Goal: Task Accomplishment & Management: Use online tool/utility

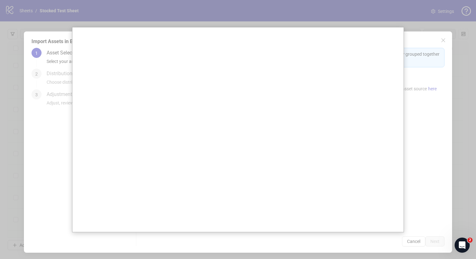
scroll to position [2906, 0]
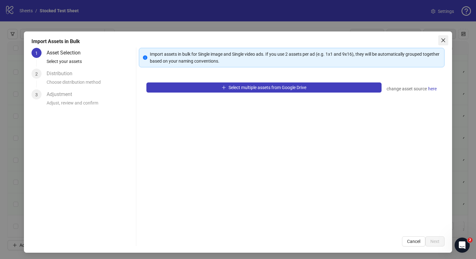
click at [442, 40] on icon "close" at bounding box center [443, 40] width 5 height 5
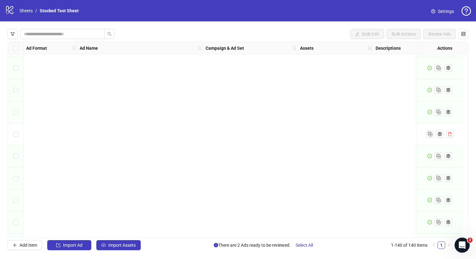
scroll to position [2906, 0]
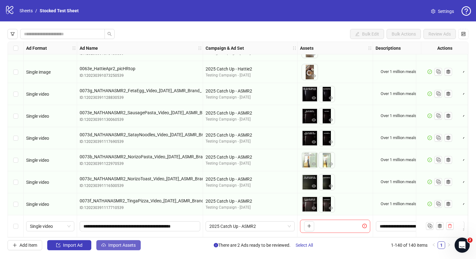
click at [123, 247] on span "Import Assets" at bounding box center [121, 245] width 27 height 5
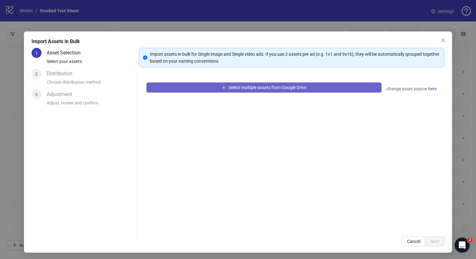
click at [314, 88] on button "Select multiple assets from Google Drive" at bounding box center [264, 88] width 236 height 10
click at [268, 89] on span "Select multiple assets from Google Drive" at bounding box center [268, 87] width 78 height 5
click at [269, 88] on span "Select multiple assets from Google Drive" at bounding box center [268, 87] width 78 height 5
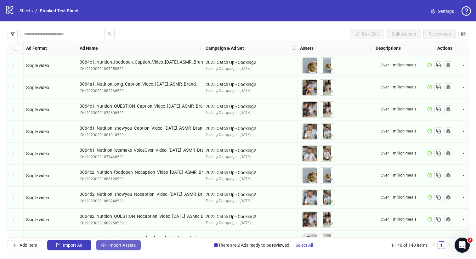
click at [117, 246] on span "Import Assets" at bounding box center [121, 245] width 27 height 5
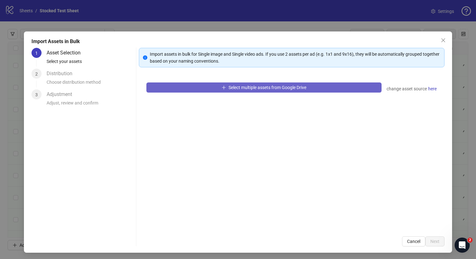
click at [288, 86] on span "Select multiple assets from Google Drive" at bounding box center [268, 87] width 78 height 5
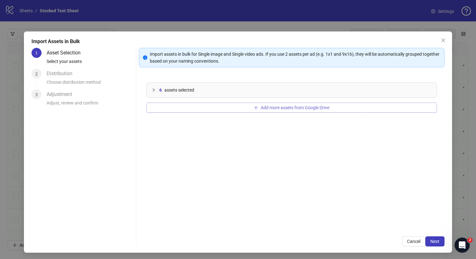
click at [237, 107] on button "Add more assets from Google Drive" at bounding box center [291, 108] width 291 height 10
click at [436, 241] on span "Next" at bounding box center [435, 241] width 9 height 5
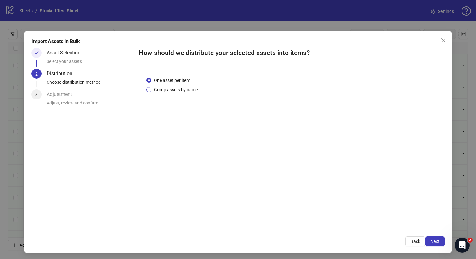
click at [175, 91] on span "Group assets by name" at bounding box center [175, 89] width 49 height 7
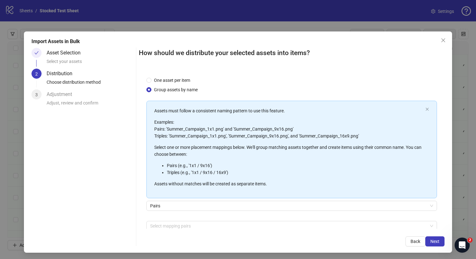
click at [207, 217] on div "Pairs" at bounding box center [291, 210] width 291 height 18
click at [205, 202] on span "Pairs" at bounding box center [291, 205] width 283 height 9
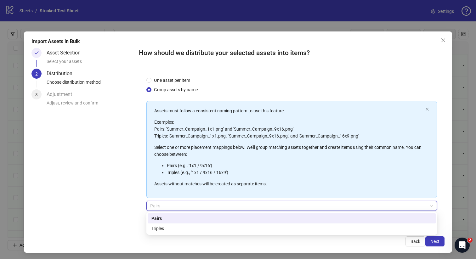
click at [205, 202] on span "Pairs" at bounding box center [291, 205] width 283 height 9
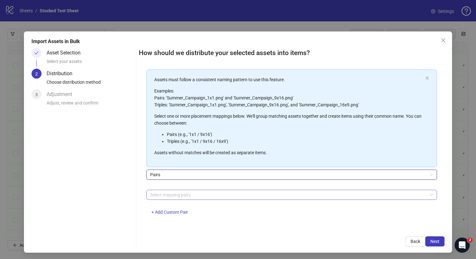
scroll to position [32, 0]
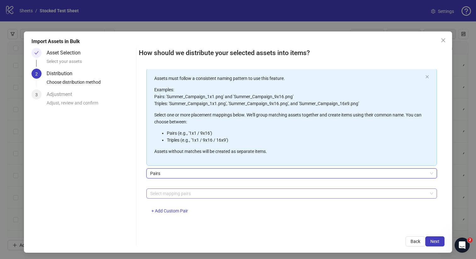
click at [194, 197] on div at bounding box center [289, 193] width 282 height 9
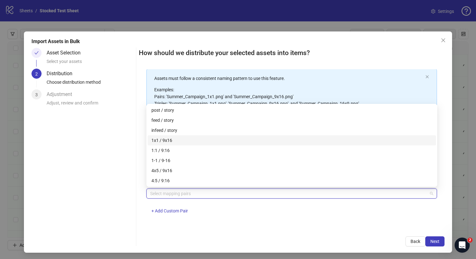
click at [177, 141] on div "1x1 / 9x16" at bounding box center [291, 140] width 281 height 7
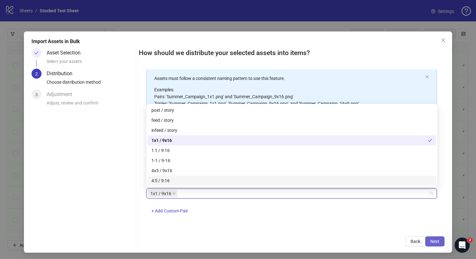
click at [430, 240] on button "Next" at bounding box center [434, 242] width 19 height 10
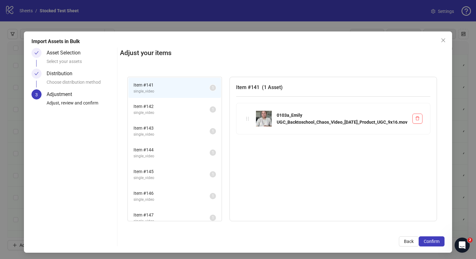
click at [190, 106] on span "Item # 142" at bounding box center [172, 106] width 76 height 7
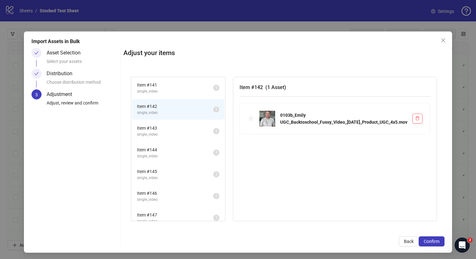
click at [180, 121] on li "Item # 143 single_video 1" at bounding box center [178, 131] width 93 height 20
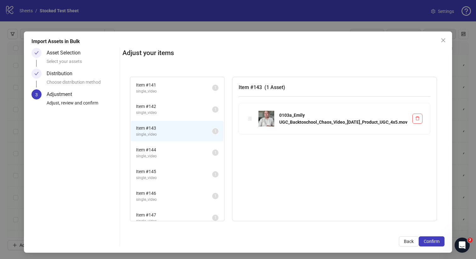
click at [177, 103] on span "Item # 142" at bounding box center [174, 106] width 76 height 7
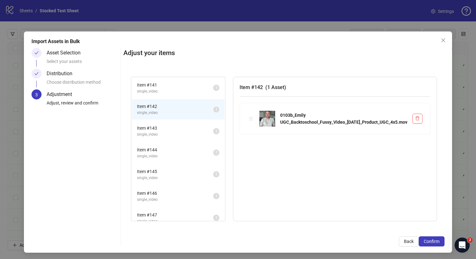
click at [175, 83] on span "Item # 141" at bounding box center [175, 85] width 76 height 7
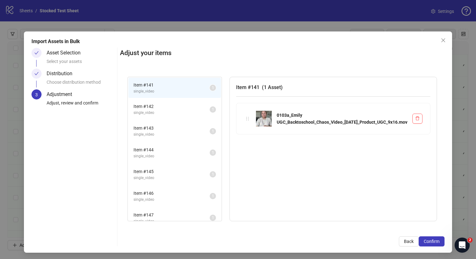
click at [172, 97] on li "Item # 141 single_video 1" at bounding box center [174, 88] width 93 height 20
click at [170, 104] on span "Item # 142" at bounding box center [172, 106] width 76 height 7
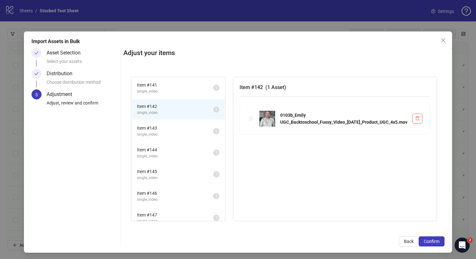
click at [170, 85] on span "Item # 141" at bounding box center [175, 85] width 76 height 7
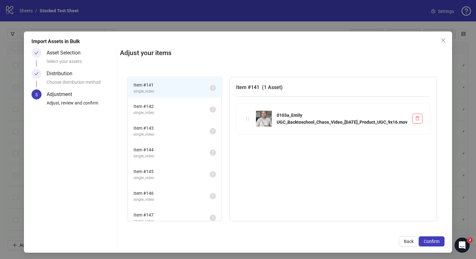
click at [167, 105] on span "Item # 142" at bounding box center [172, 106] width 76 height 7
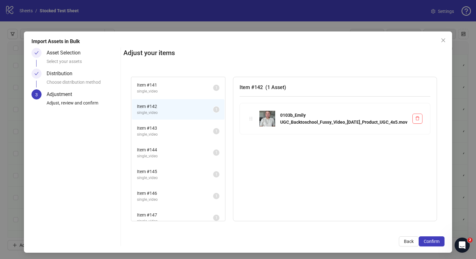
click at [166, 84] on span "Item # 141" at bounding box center [175, 85] width 76 height 7
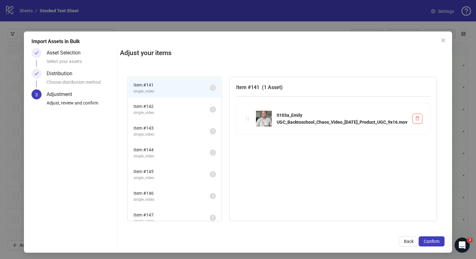
click at [165, 107] on span "Item # 142" at bounding box center [172, 106] width 76 height 7
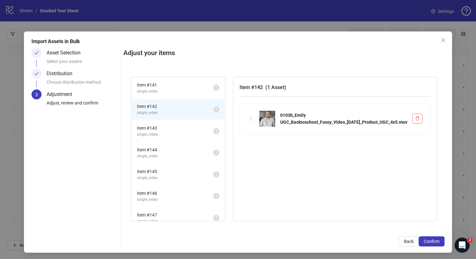
click at [164, 90] on span "single_video" at bounding box center [175, 91] width 76 height 6
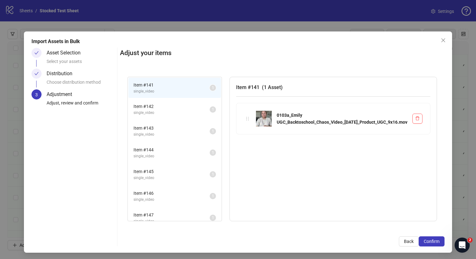
click at [163, 104] on span "Item # 142" at bounding box center [172, 106] width 76 height 7
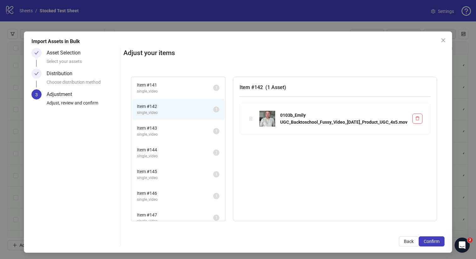
click at [164, 84] on span "Item # 141" at bounding box center [175, 85] width 76 height 7
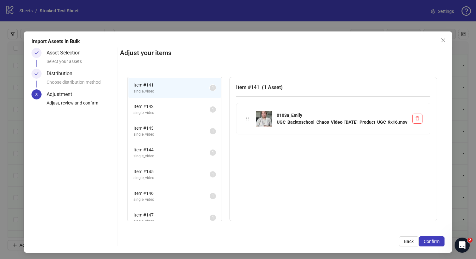
click at [164, 101] on li "Item # 142 single_video 1" at bounding box center [174, 109] width 93 height 20
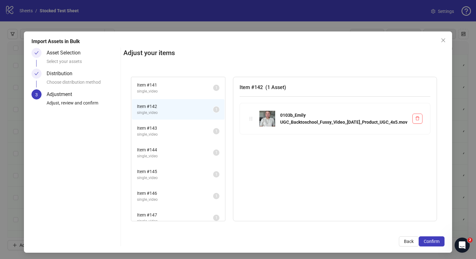
click at [163, 121] on li "Item # 143 single_video 1" at bounding box center [178, 131] width 93 height 20
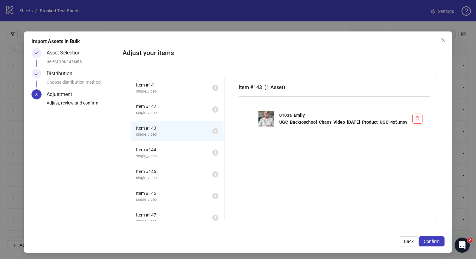
click at [163, 143] on li "Item # 144 single_video 1" at bounding box center [177, 153] width 93 height 20
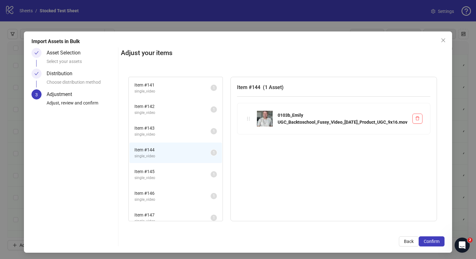
click at [167, 172] on span "Item # 145" at bounding box center [172, 171] width 76 height 7
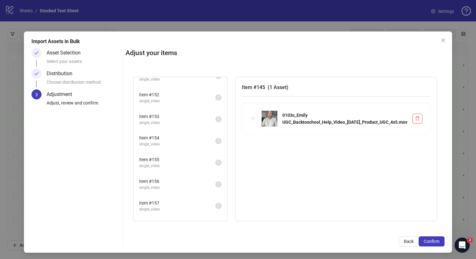
click at [172, 161] on span "Item # 155" at bounding box center [177, 159] width 76 height 7
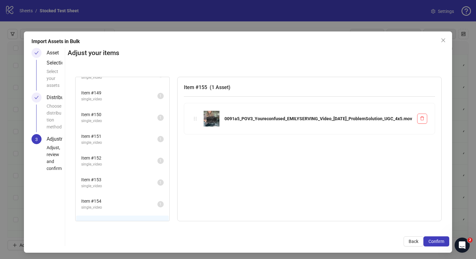
scroll to position [0, 0]
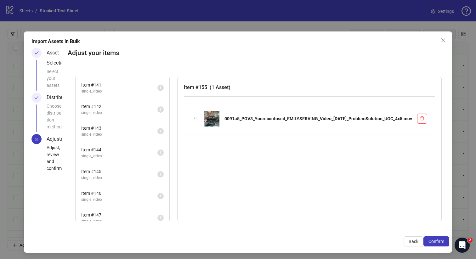
click at [60, 93] on div "Distribution" at bounding box center [62, 98] width 31 height 10
click at [157, 107] on span "Item # 142" at bounding box center [119, 106] width 76 height 7
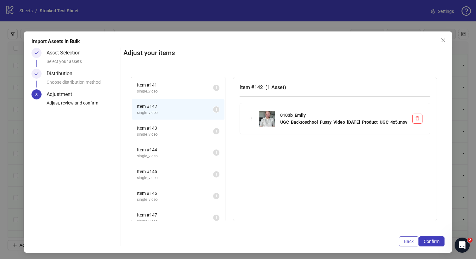
click at [405, 243] on span "Back" at bounding box center [409, 241] width 10 height 5
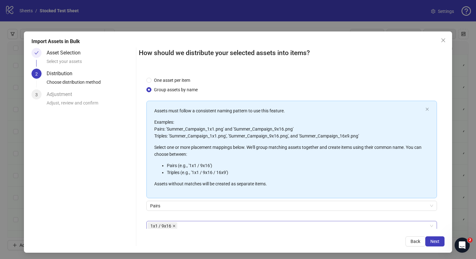
click at [174, 225] on icon "close" at bounding box center [174, 226] width 3 height 3
click at [177, 208] on span "Pairs" at bounding box center [291, 205] width 283 height 9
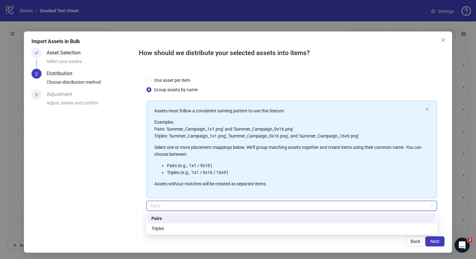
click at [177, 207] on span "Pairs" at bounding box center [291, 205] width 283 height 9
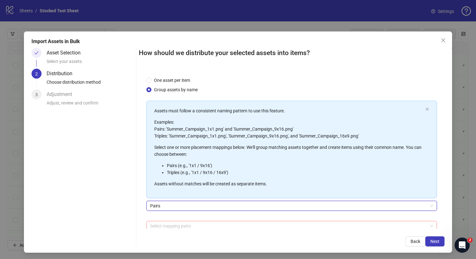
click at [175, 227] on div at bounding box center [289, 226] width 282 height 9
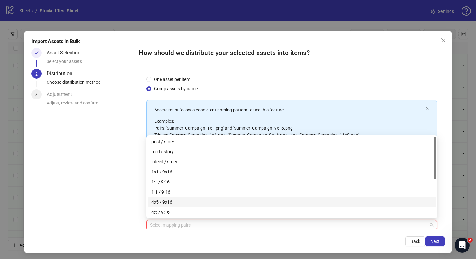
click at [180, 200] on div "4x5 / 9x16" at bounding box center [291, 202] width 281 height 7
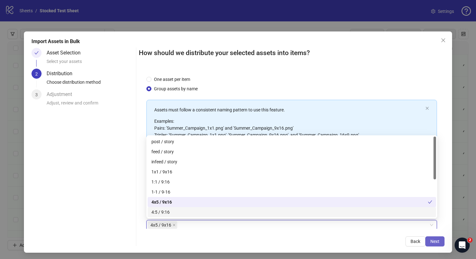
click at [438, 240] on span "Next" at bounding box center [435, 241] width 9 height 5
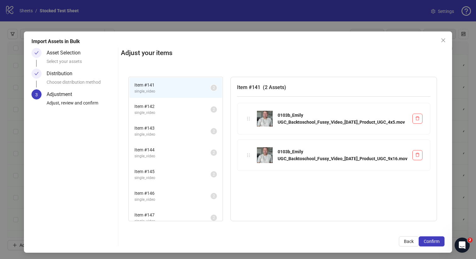
click at [183, 112] on span "single_video" at bounding box center [172, 113] width 76 height 6
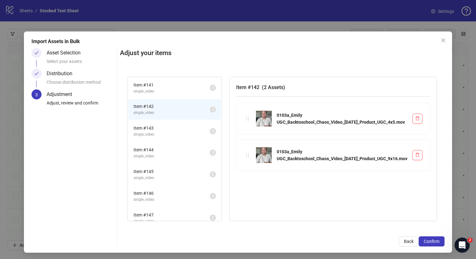
click at [173, 127] on span "Item # 143" at bounding box center [172, 128] width 76 height 7
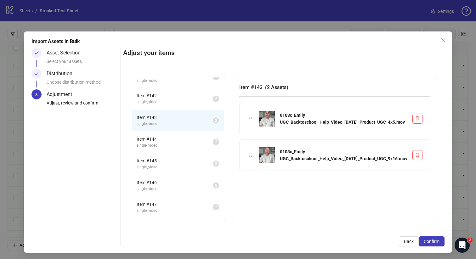
click at [175, 137] on span "Item # 144" at bounding box center [175, 139] width 76 height 7
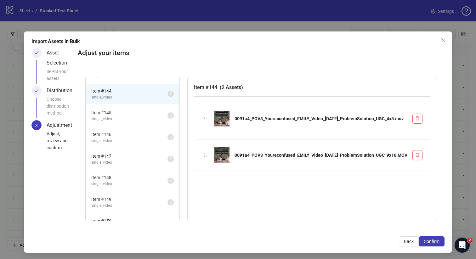
scroll to position [63, 0]
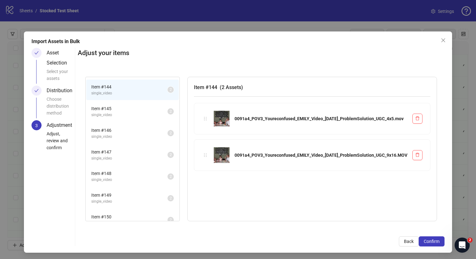
click at [168, 108] on span "Item # 145" at bounding box center [129, 108] width 76 height 7
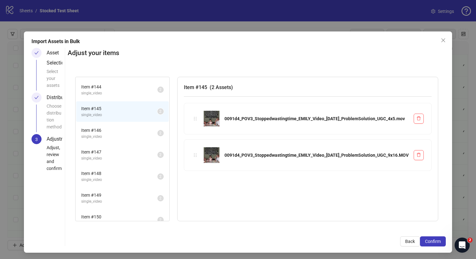
click at [157, 136] on span "single_video" at bounding box center [119, 137] width 76 height 6
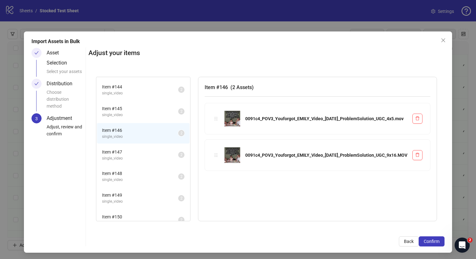
click at [174, 165] on li "Item # 147 single_video 2" at bounding box center [143, 155] width 93 height 20
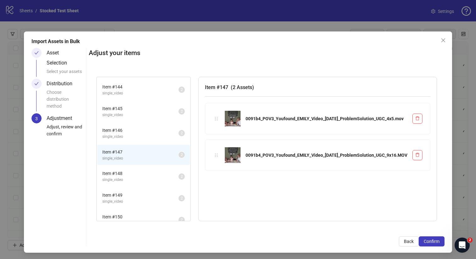
click at [179, 178] on span "single_video" at bounding box center [140, 180] width 76 height 6
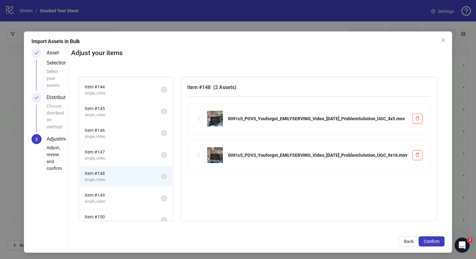
scroll to position [121, 0]
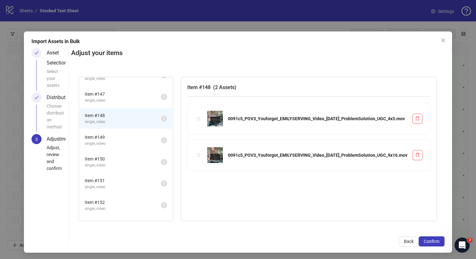
click at [161, 137] on span "Item # 149" at bounding box center [123, 137] width 76 height 7
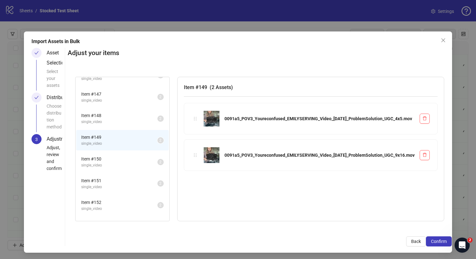
click at [157, 163] on span "single_video" at bounding box center [119, 166] width 76 height 6
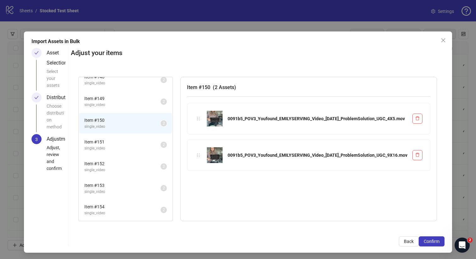
scroll to position [167, 0]
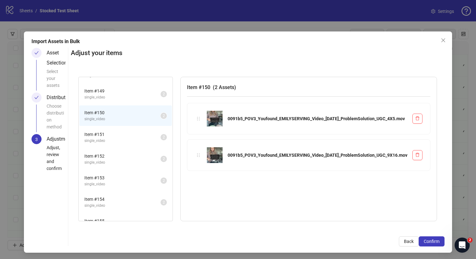
click at [161, 136] on span "Item # 151" at bounding box center [122, 134] width 76 height 7
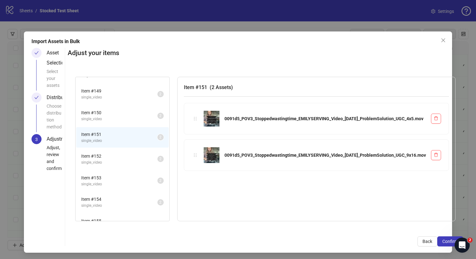
click at [157, 160] on span "single_video" at bounding box center [119, 163] width 76 height 6
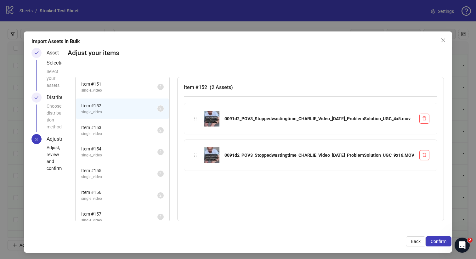
scroll to position [219, 0]
click at [157, 132] on span "single_video" at bounding box center [119, 132] width 76 height 6
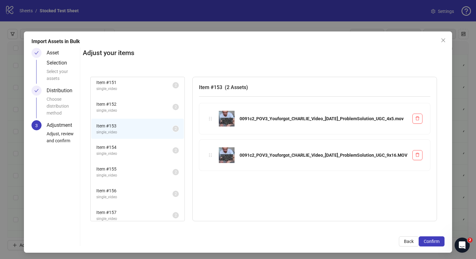
click at [173, 153] on span "single_video" at bounding box center [134, 154] width 76 height 6
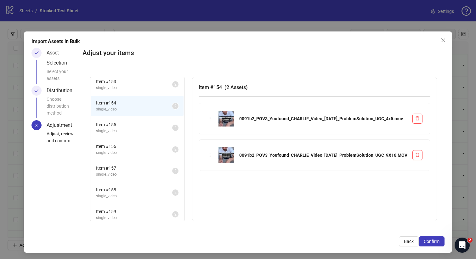
scroll to position [269, 0]
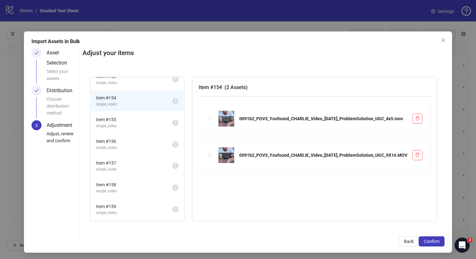
click at [172, 125] on span "single_video" at bounding box center [134, 126] width 76 height 6
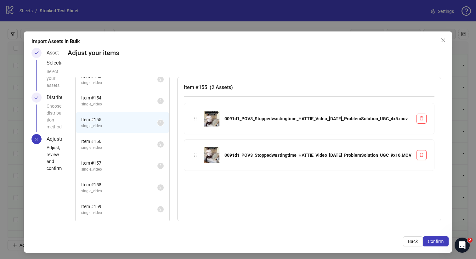
click at [157, 146] on span "single_video" at bounding box center [119, 148] width 76 height 6
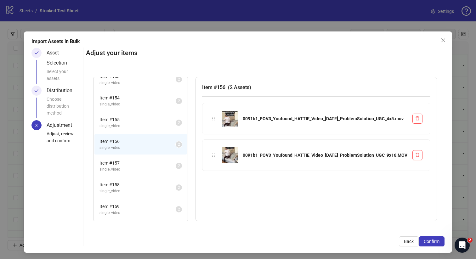
click at [176, 167] on span "single_video" at bounding box center [138, 170] width 76 height 6
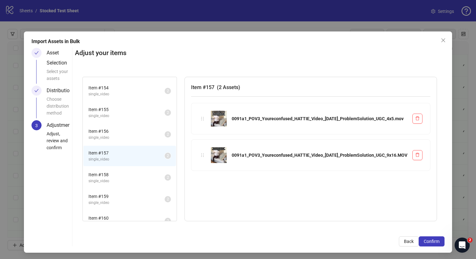
click at [165, 179] on span "single_video" at bounding box center [126, 181] width 76 height 6
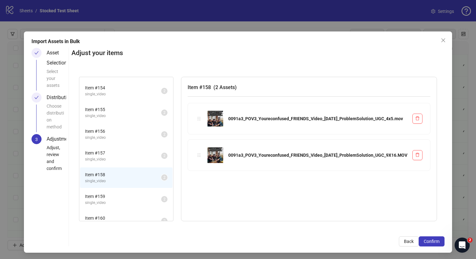
click at [161, 198] on span "Item # 159" at bounding box center [123, 196] width 76 height 7
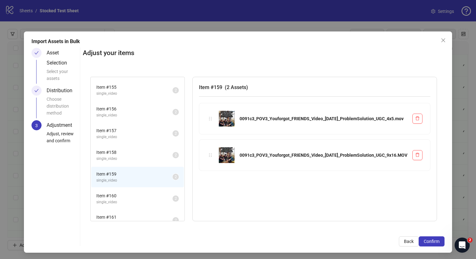
scroll to position [333, 0]
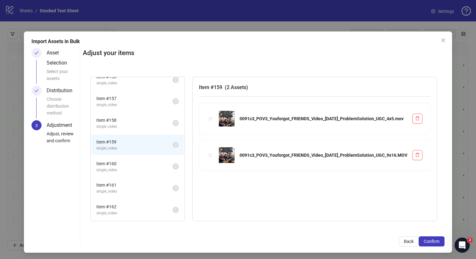
click at [173, 165] on span "Item # 160" at bounding box center [134, 163] width 76 height 7
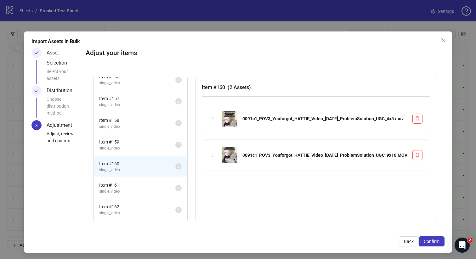
click at [175, 186] on span "Item # 161" at bounding box center [137, 185] width 76 height 7
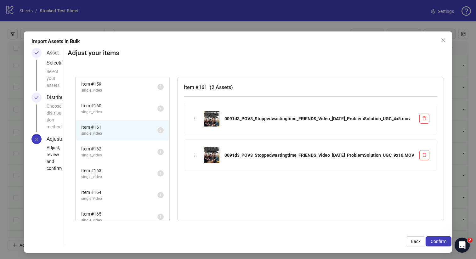
scroll to position [398, 0]
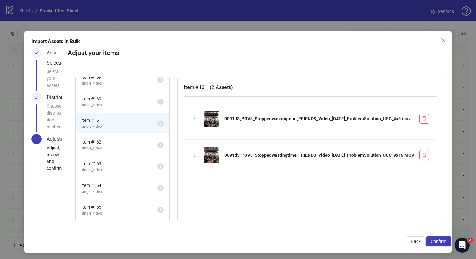
click at [157, 148] on span "single_video" at bounding box center [119, 149] width 76 height 6
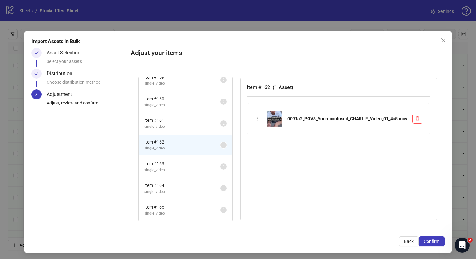
click at [174, 164] on span "Item # 163" at bounding box center [182, 163] width 76 height 7
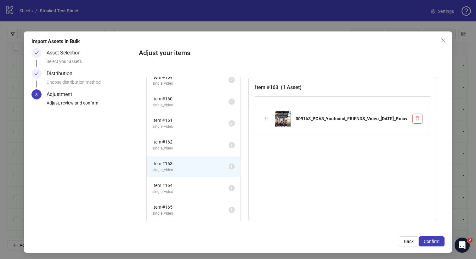
click at [176, 146] on span "single_video" at bounding box center [190, 149] width 76 height 6
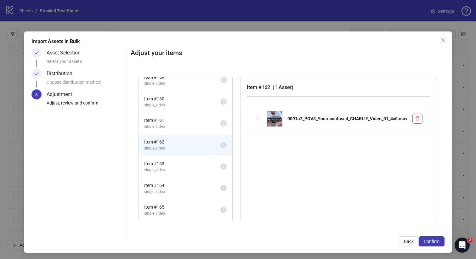
click at [164, 161] on span "Item # 163" at bounding box center [182, 163] width 76 height 7
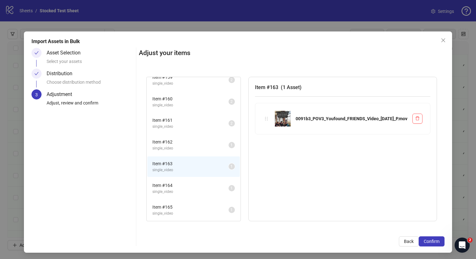
click at [168, 151] on span "single_video" at bounding box center [190, 149] width 76 height 6
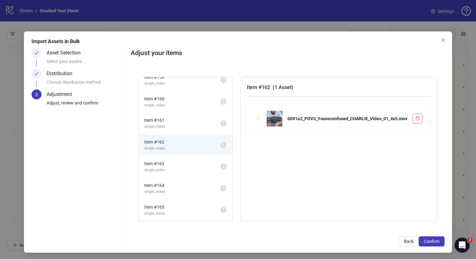
scroll to position [1, 0]
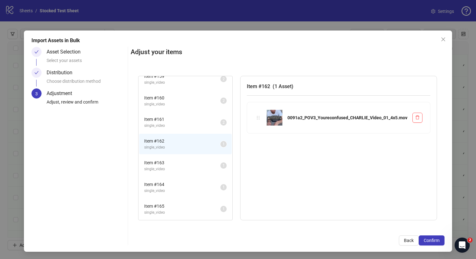
click at [168, 182] on span "Item # 164" at bounding box center [182, 184] width 76 height 7
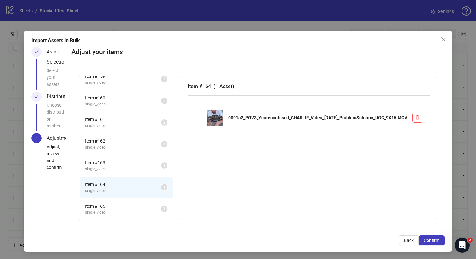
click at [161, 145] on span "single_video" at bounding box center [123, 148] width 76 height 6
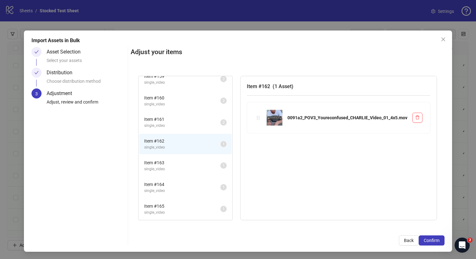
click at [169, 188] on span "single_video" at bounding box center [182, 191] width 76 height 6
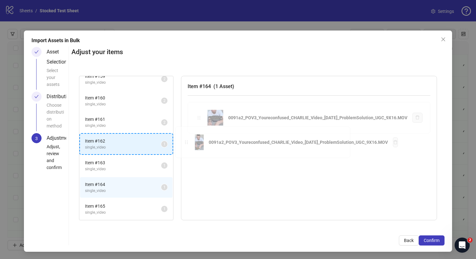
drag, startPoint x: 268, startPoint y: 120, endPoint x: 188, endPoint y: 145, distance: 83.8
click at [188, 145] on div "Item # 141 single_video 2 Item # 142 single_video 2 Item # 143 single_video 2 I…" at bounding box center [257, 148] width 373 height 160
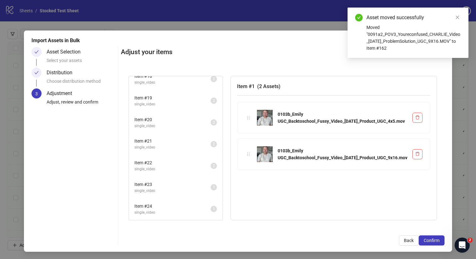
click at [180, 187] on span "Item # 23" at bounding box center [172, 184] width 76 height 7
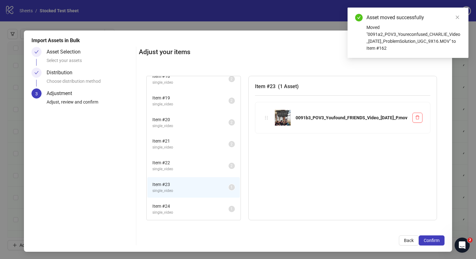
click at [179, 210] on span "single_video" at bounding box center [190, 213] width 76 height 6
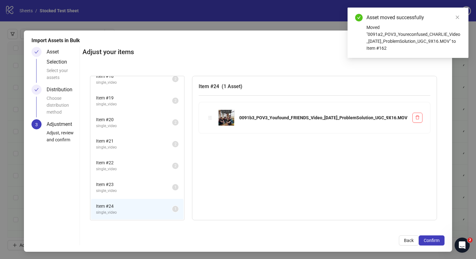
click at [172, 188] on span "single_video" at bounding box center [134, 191] width 76 height 6
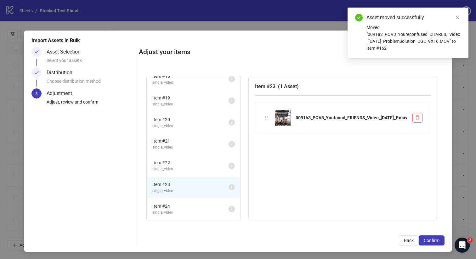
click at [181, 207] on span "Item # 24" at bounding box center [190, 206] width 76 height 7
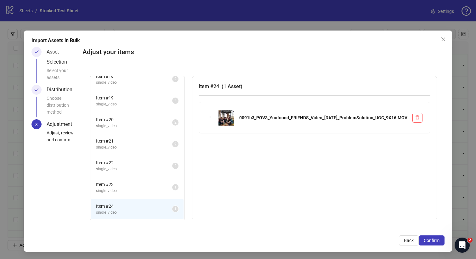
click at [172, 187] on span "Item # 23" at bounding box center [134, 184] width 76 height 7
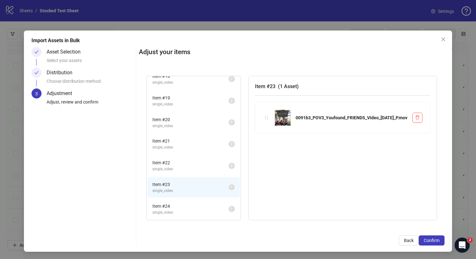
click at [181, 208] on span "Item # 24" at bounding box center [190, 206] width 76 height 7
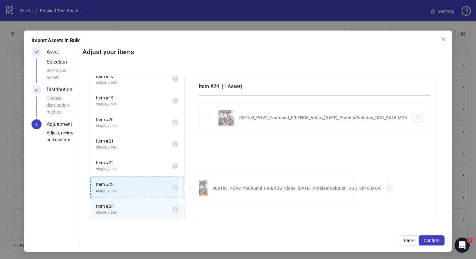
drag, startPoint x: 267, startPoint y: 117, endPoint x: 191, endPoint y: 188, distance: 104.1
click at [191, 188] on div "Item # 1 single_video 2 Item # 2 single_video 2 Item # 3 single_video 2 Item # …" at bounding box center [264, 148] width 362 height 160
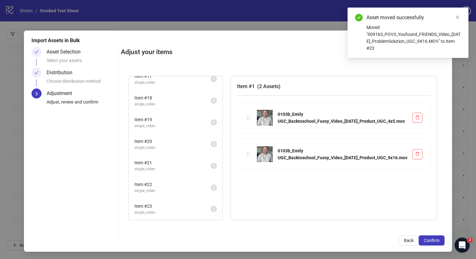
click at [182, 210] on span "single_video" at bounding box center [172, 213] width 76 height 6
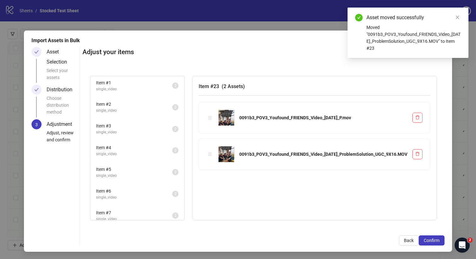
scroll to position [0, 0]
click at [426, 237] on button "Confirm" at bounding box center [432, 241] width 26 height 10
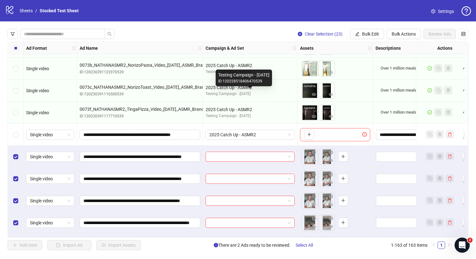
scroll to position [3050, 0]
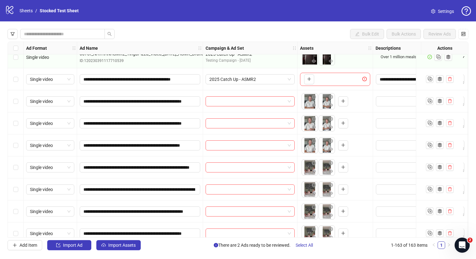
click at [18, 101] on div "Select row 141" at bounding box center [16, 101] width 16 height 22
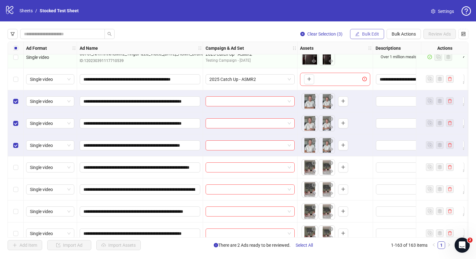
click at [375, 33] on span "Bulk Edit" at bounding box center [370, 33] width 17 height 5
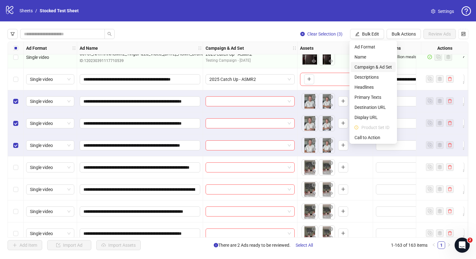
click at [374, 66] on span "Campaign & Ad Set" at bounding box center [373, 67] width 37 height 7
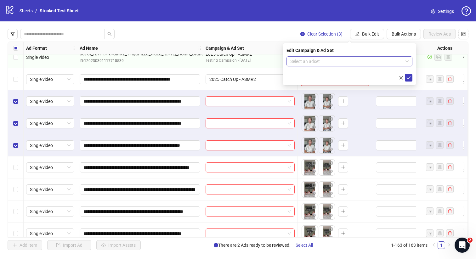
click at [326, 58] on input "search" at bounding box center [346, 61] width 113 height 9
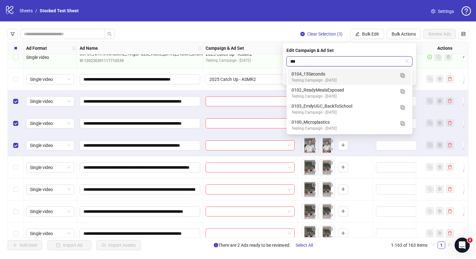
type input "****"
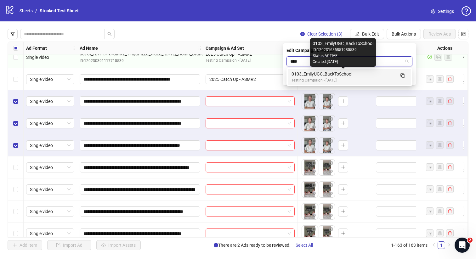
click at [334, 75] on div "0103_EmilyUGC_BackToSchool" at bounding box center [343, 74] width 103 height 7
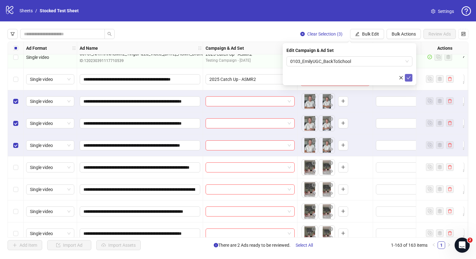
click at [408, 77] on icon "check" at bounding box center [409, 78] width 4 height 4
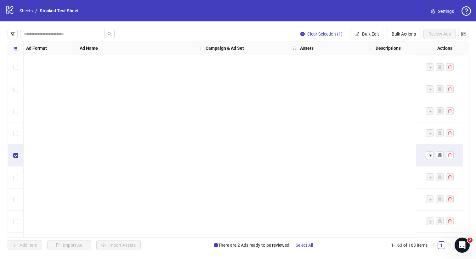
scroll to position [3413, 0]
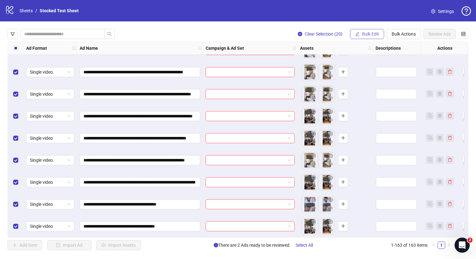
click at [374, 33] on span "Bulk Edit" at bounding box center [370, 33] width 17 height 5
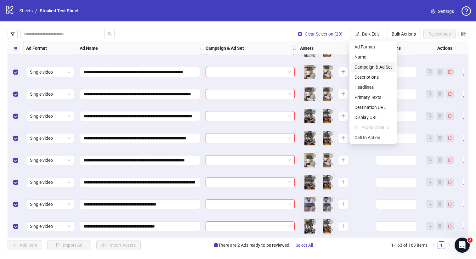
click at [366, 65] on span "Campaign & Ad Set" at bounding box center [373, 67] width 37 height 7
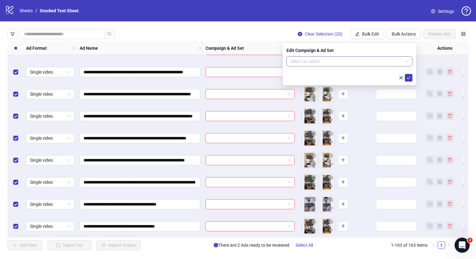
click at [364, 62] on input "search" at bounding box center [346, 61] width 113 height 9
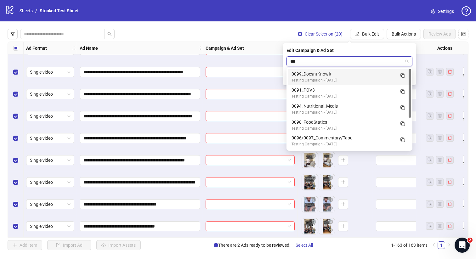
type input "****"
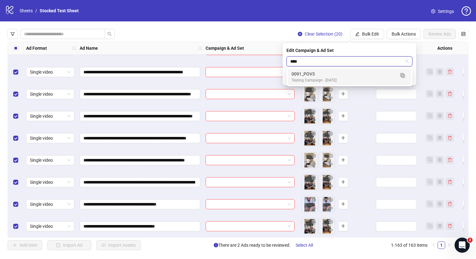
click at [368, 75] on div "0091_POV3" at bounding box center [343, 74] width 103 height 7
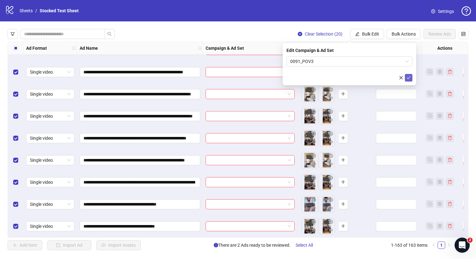
click at [408, 78] on icon "check" at bounding box center [409, 78] width 4 height 4
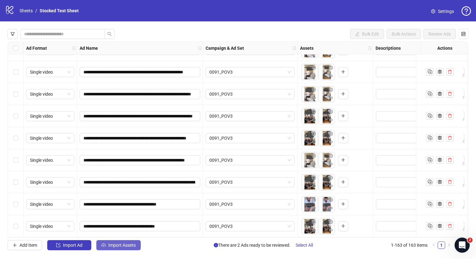
click at [114, 247] on span "Import Assets" at bounding box center [121, 245] width 27 height 5
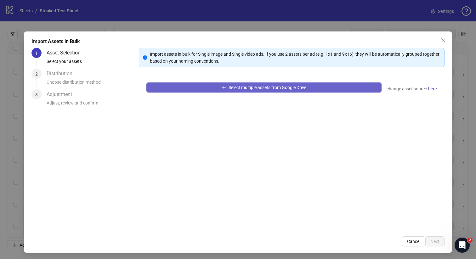
click at [257, 86] on span "Select multiple assets from Google Drive" at bounding box center [268, 87] width 78 height 5
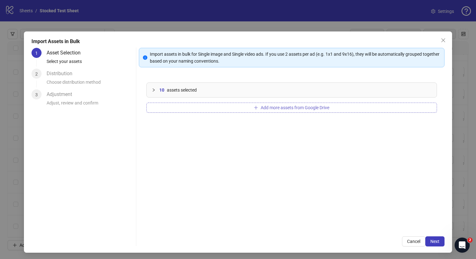
click at [278, 107] on span "Add more assets from Google Drive" at bounding box center [295, 107] width 69 height 5
click at [431, 242] on span "Next" at bounding box center [435, 241] width 9 height 5
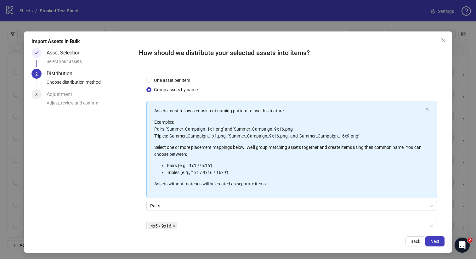
scroll to position [1, 0]
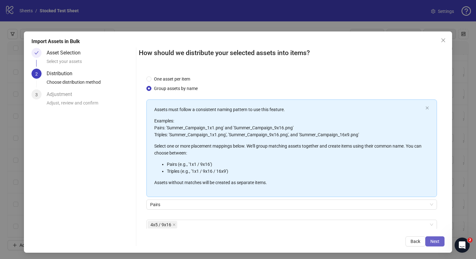
click at [437, 240] on span "Next" at bounding box center [435, 241] width 9 height 5
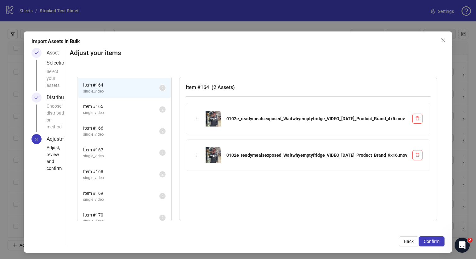
click at [159, 107] on span "Item # 165" at bounding box center [121, 106] width 76 height 7
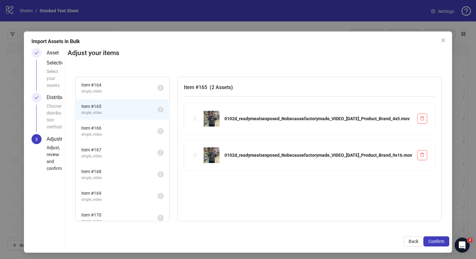
click at [157, 127] on span "Item # 166" at bounding box center [119, 128] width 76 height 7
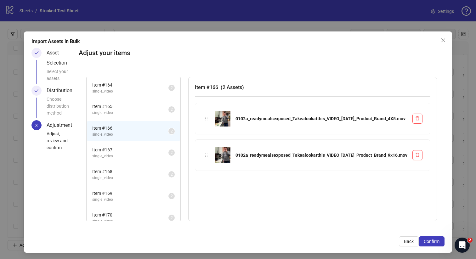
click at [167, 144] on li "Item # 167 single_video 2" at bounding box center [133, 153] width 93 height 20
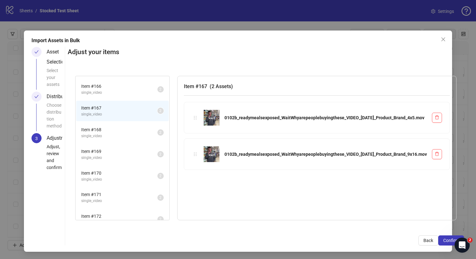
scroll to position [1, 0]
click at [152, 135] on span "single_video" at bounding box center [119, 136] width 76 height 6
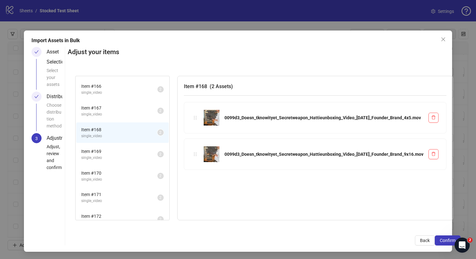
click at [156, 156] on span "single_video" at bounding box center [119, 158] width 76 height 6
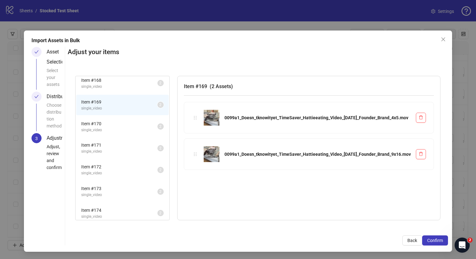
scroll to position [93, 0]
click at [157, 123] on span "Item # 170" at bounding box center [119, 121] width 76 height 7
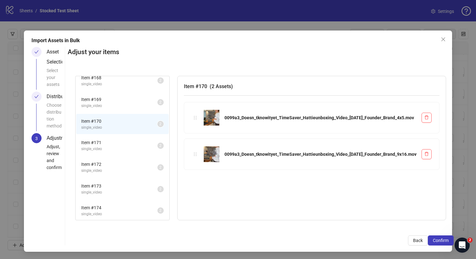
click at [157, 147] on span "single_video" at bounding box center [119, 149] width 76 height 6
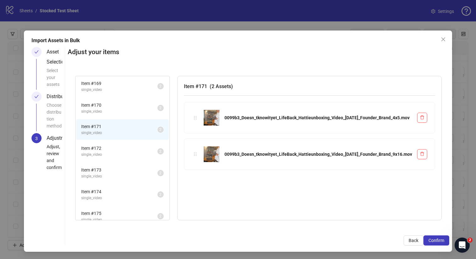
scroll to position [128, 0]
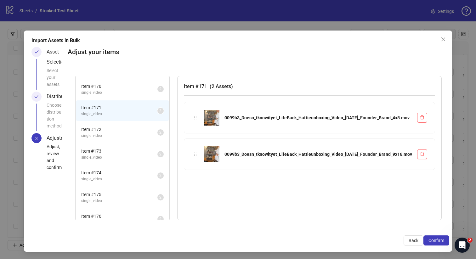
click at [157, 132] on span "Item # 172" at bounding box center [119, 129] width 76 height 7
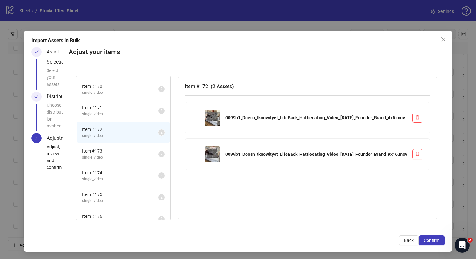
click at [158, 153] on span "Item # 173" at bounding box center [120, 151] width 76 height 7
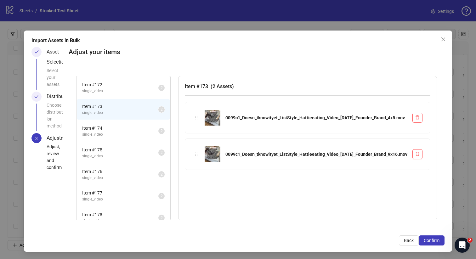
scroll to position [176, 0]
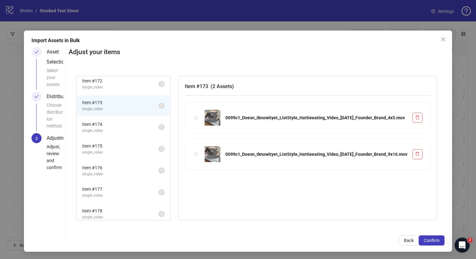
click at [158, 128] on span "single_video" at bounding box center [120, 131] width 76 height 6
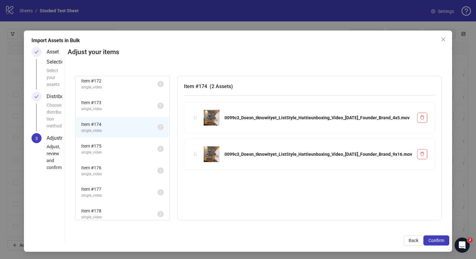
click at [157, 150] on span "single_video" at bounding box center [119, 153] width 76 height 6
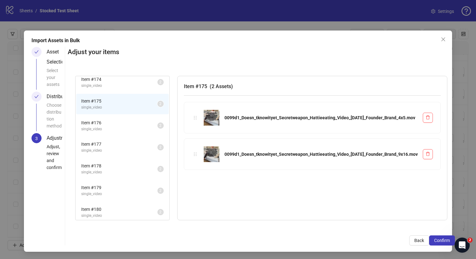
click at [157, 128] on span "single_video" at bounding box center [119, 129] width 76 height 6
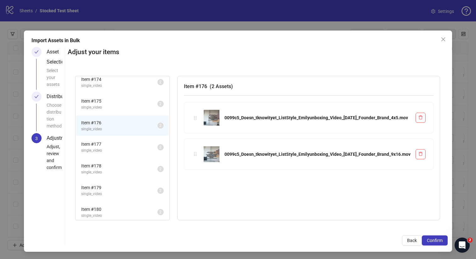
click at [157, 147] on span "Item # 177" at bounding box center [119, 144] width 76 height 7
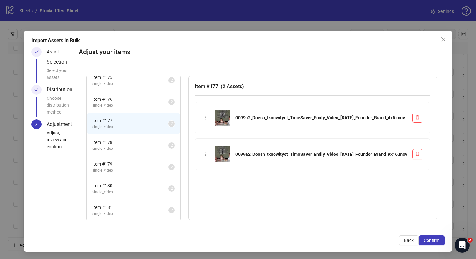
scroll to position [277, 0]
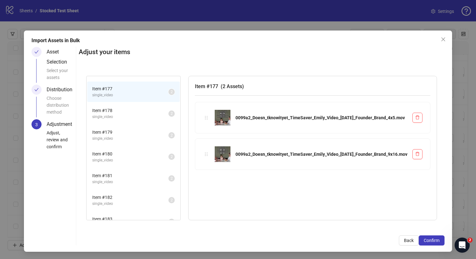
click at [168, 112] on span "Item # 178" at bounding box center [130, 110] width 76 height 7
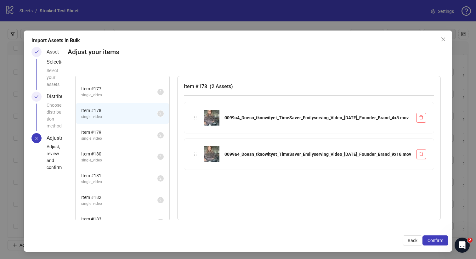
click at [157, 132] on span "Item # 179" at bounding box center [119, 132] width 76 height 7
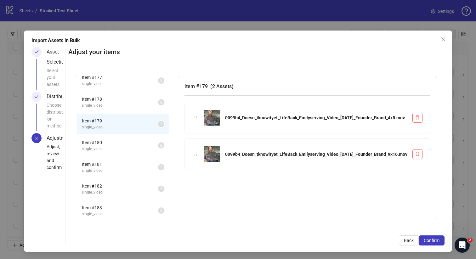
scroll to position [290, 0]
click at [158, 145] on span "single_video" at bounding box center [120, 148] width 76 height 6
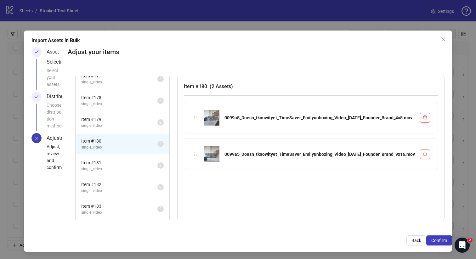
click at [157, 163] on span "Item # 181" at bounding box center [119, 162] width 76 height 7
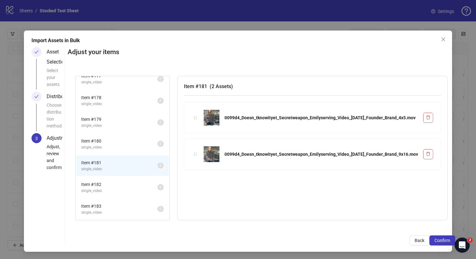
drag, startPoint x: 164, startPoint y: 186, endPoint x: 163, endPoint y: 191, distance: 5.3
click at [157, 185] on span "Item # 182" at bounding box center [119, 184] width 76 height 7
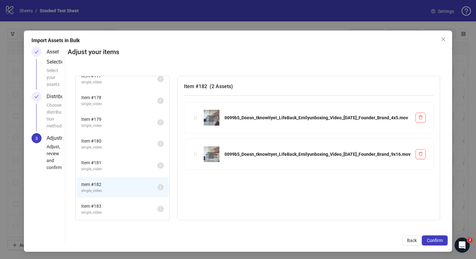
click at [157, 203] on span "Item # 183" at bounding box center [119, 206] width 76 height 7
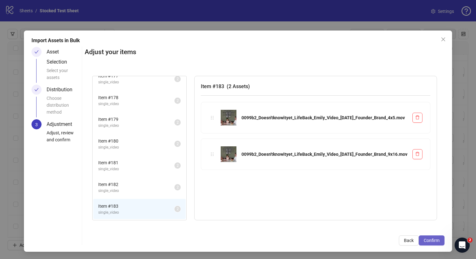
click at [429, 241] on span "Confirm" at bounding box center [432, 240] width 16 height 5
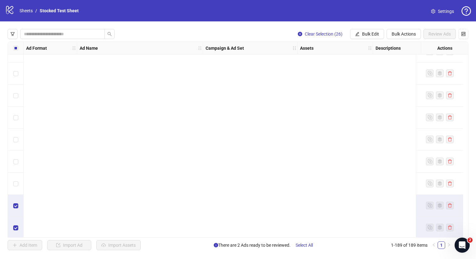
scroll to position [3986, 0]
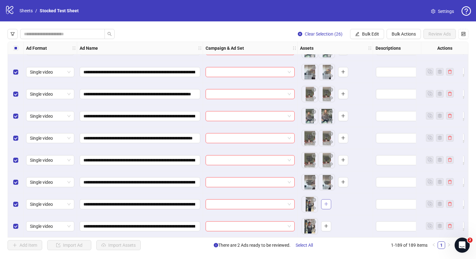
click at [327, 202] on icon "plus" at bounding box center [326, 204] width 4 height 4
click at [323, 204] on button "button" at bounding box center [326, 204] width 10 height 10
click at [192, 203] on input "**********" at bounding box center [139, 204] width 112 height 7
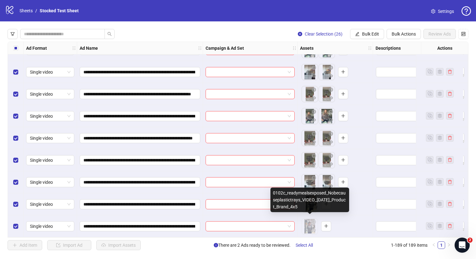
drag, startPoint x: 310, startPoint y: 227, endPoint x: 311, endPoint y: 206, distance: 21.2
click at [311, 206] on body "**********" at bounding box center [238, 129] width 476 height 259
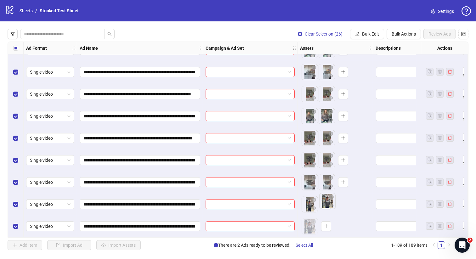
drag, startPoint x: 308, startPoint y: 228, endPoint x: 327, endPoint y: 205, distance: 29.4
click at [327, 205] on body "**********" at bounding box center [238, 129] width 476 height 259
click at [328, 203] on icon "plus" at bounding box center [326, 204] width 4 height 4
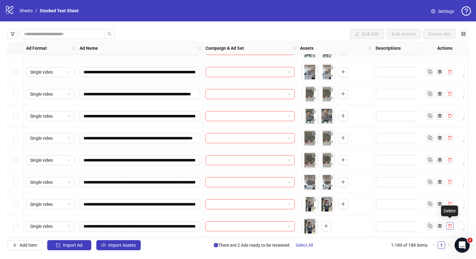
click at [450, 224] on icon "delete" at bounding box center [450, 226] width 4 height 4
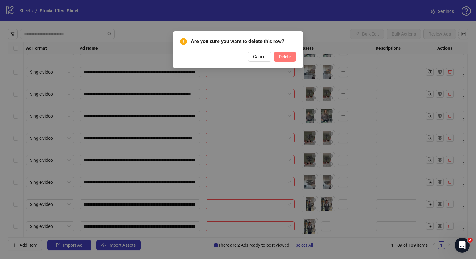
click at [286, 60] on button "Delete" at bounding box center [285, 57] width 22 height 10
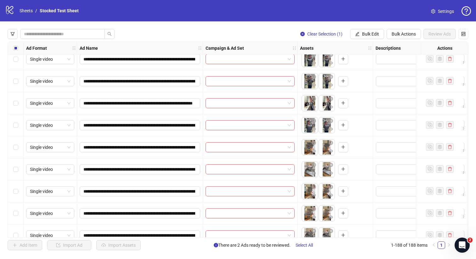
scroll to position [3587, 0]
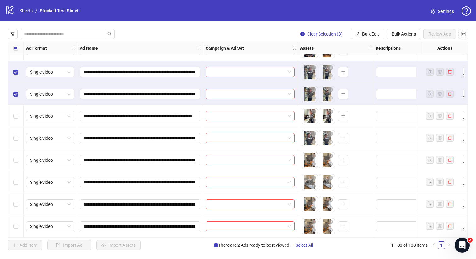
click at [15, 120] on div "Select row 166" at bounding box center [16, 116] width 16 height 22
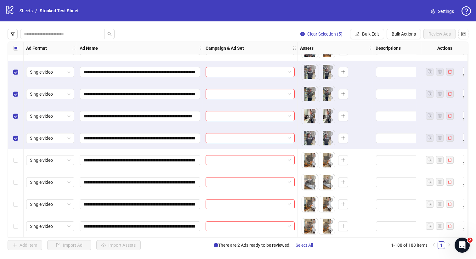
scroll to position [3538, 0]
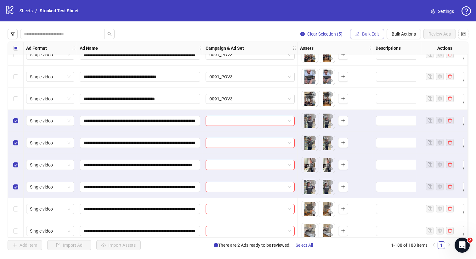
click at [359, 32] on button "Bulk Edit" at bounding box center [367, 34] width 34 height 10
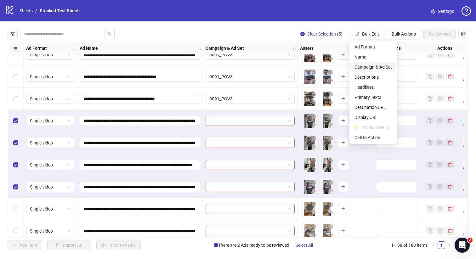
click at [373, 68] on span "Campaign & Ad Set" at bounding box center [373, 67] width 37 height 7
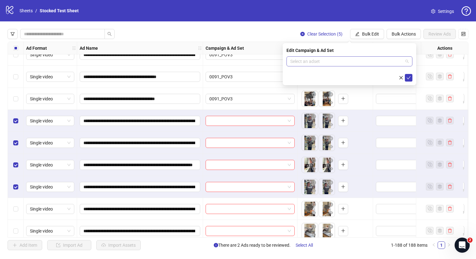
click at [346, 65] on input "search" at bounding box center [346, 61] width 113 height 9
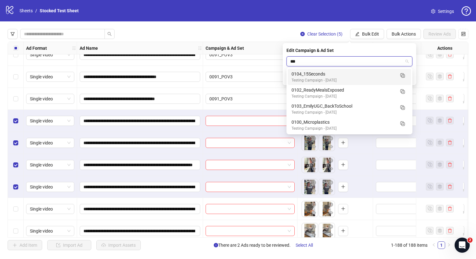
type input "****"
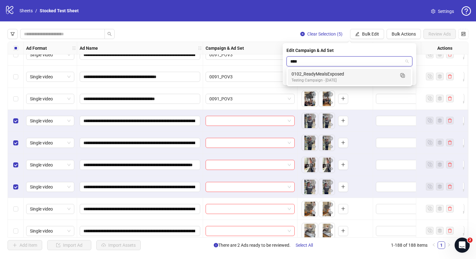
click at [396, 78] on div "0102_ReadyMealsExposed Testing Campaign - [DATE]" at bounding box center [350, 77] width 116 height 13
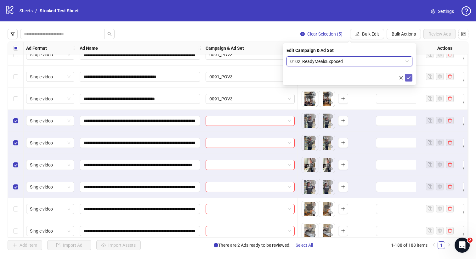
click at [411, 78] on icon "check" at bounding box center [409, 78] width 4 height 4
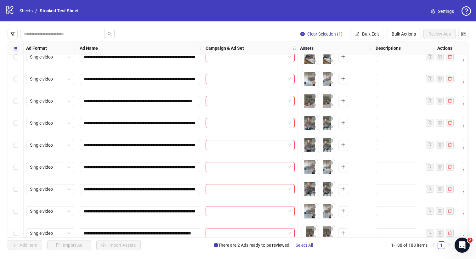
scroll to position [3964, 0]
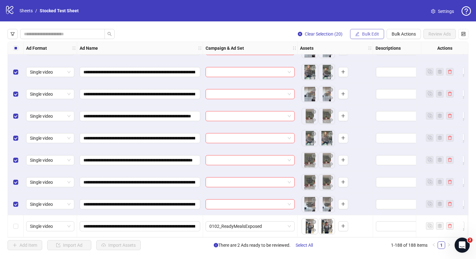
click at [374, 33] on span "Bulk Edit" at bounding box center [370, 33] width 17 height 5
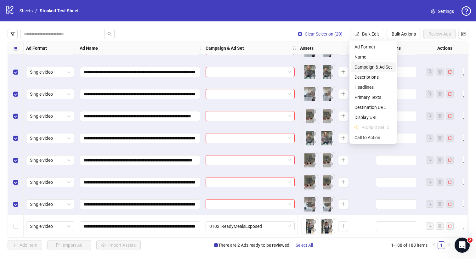
click at [377, 68] on span "Campaign & Ad Set" at bounding box center [373, 67] width 37 height 7
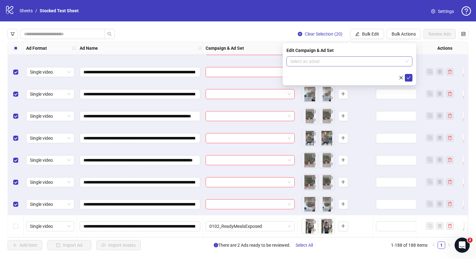
click at [342, 60] on input "search" at bounding box center [346, 61] width 113 height 9
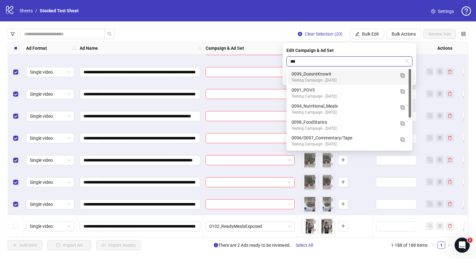
type input "****"
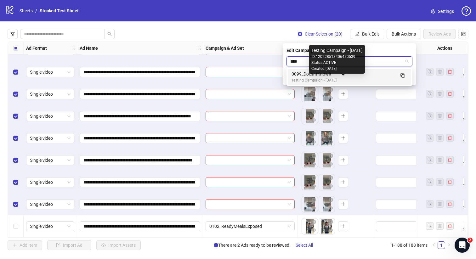
click at [344, 78] on div "Testing Campaign - [DATE]" at bounding box center [343, 80] width 103 height 6
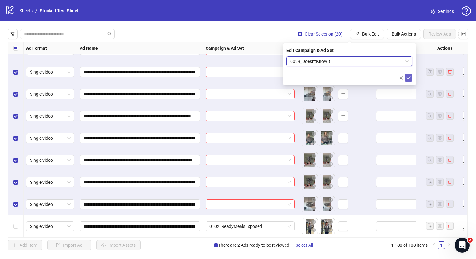
click at [409, 78] on icon "check" at bounding box center [409, 78] width 4 height 4
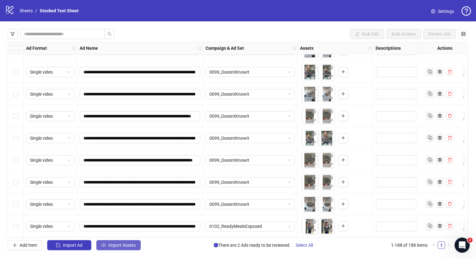
click at [114, 244] on span "Import Assets" at bounding box center [121, 245] width 27 height 5
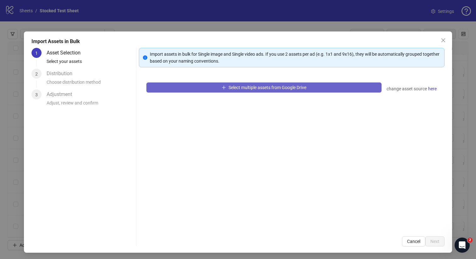
click at [260, 83] on button "Select multiple assets from Google Drive" at bounding box center [264, 88] width 236 height 10
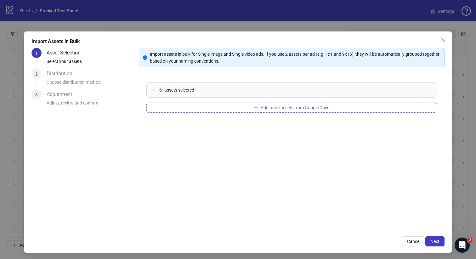
click at [287, 111] on button "Add more assets from Google Drive" at bounding box center [291, 108] width 291 height 10
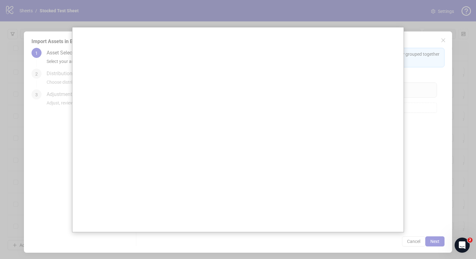
click at [422, 211] on div at bounding box center [238, 129] width 476 height 259
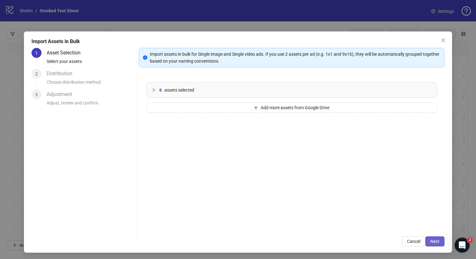
click at [430, 237] on button "Next" at bounding box center [434, 242] width 19 height 10
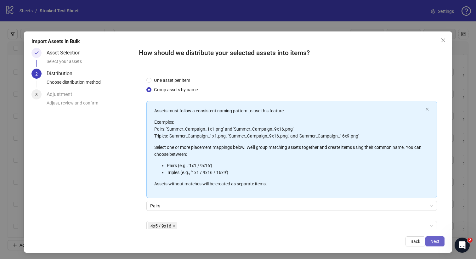
click at [442, 243] on button "Next" at bounding box center [434, 242] width 19 height 10
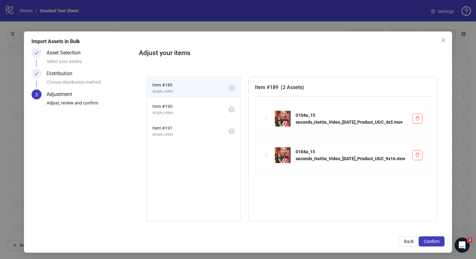
click at [182, 108] on span "Item # 190" at bounding box center [190, 106] width 76 height 7
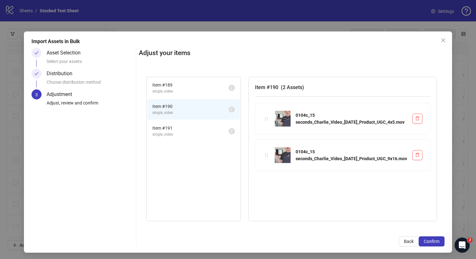
click at [174, 124] on li "Item # 191 single_video 2" at bounding box center [193, 131] width 93 height 20
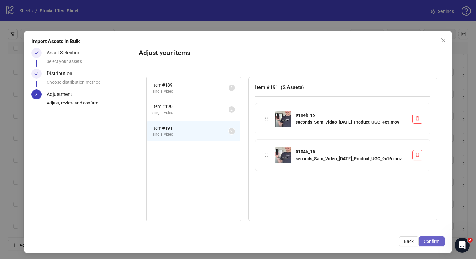
click at [429, 239] on span "Confirm" at bounding box center [432, 241] width 16 height 5
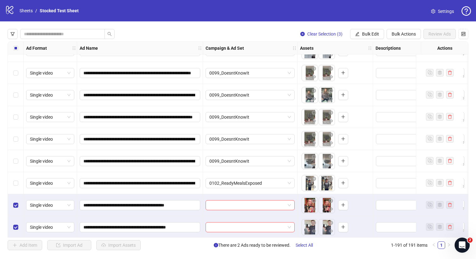
scroll to position [4030, 0]
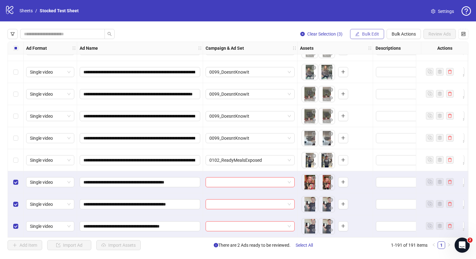
click at [370, 35] on span "Bulk Edit" at bounding box center [370, 33] width 17 height 5
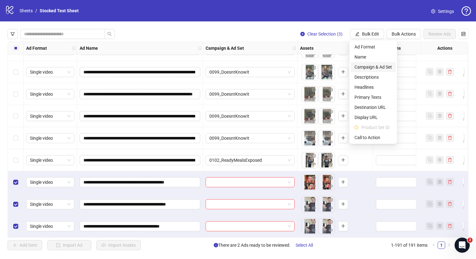
click at [373, 69] on span "Campaign & Ad Set" at bounding box center [373, 67] width 37 height 7
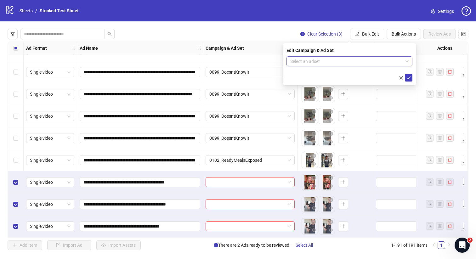
click at [356, 61] on input "search" at bounding box center [346, 61] width 113 height 9
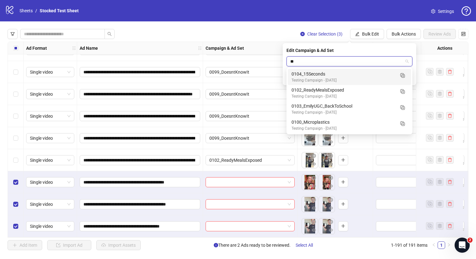
type input "***"
click at [365, 76] on div "0104_15Seconds" at bounding box center [343, 74] width 103 height 7
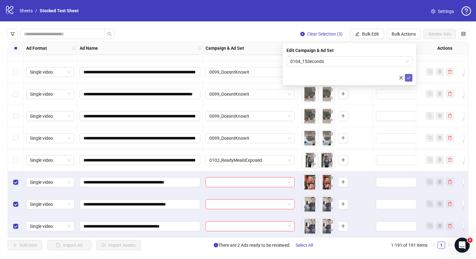
click at [408, 78] on icon "check" at bounding box center [409, 78] width 4 height 4
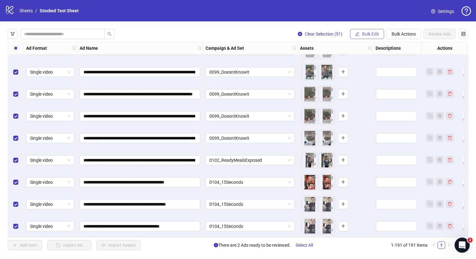
click at [364, 33] on span "Bulk Edit" at bounding box center [370, 33] width 17 height 5
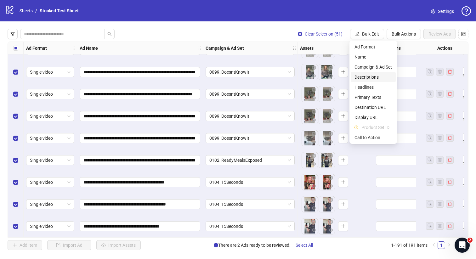
click at [372, 76] on span "Descriptions" at bounding box center [373, 77] width 37 height 7
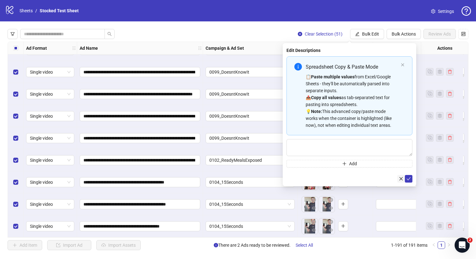
click at [400, 179] on icon "close" at bounding box center [401, 179] width 4 height 4
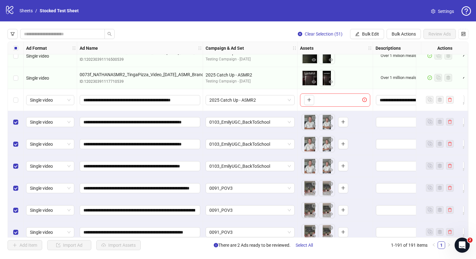
scroll to position [3016, 0]
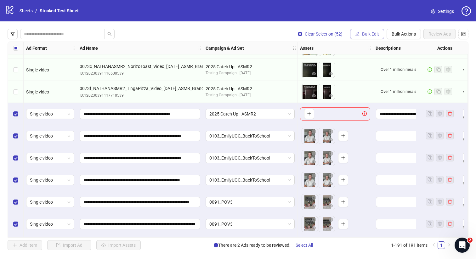
click at [371, 35] on span "Bulk Edit" at bounding box center [370, 33] width 17 height 5
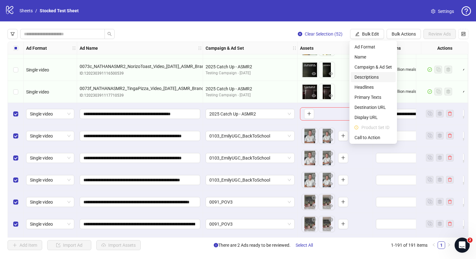
click at [374, 76] on span "Descriptions" at bounding box center [373, 77] width 37 height 7
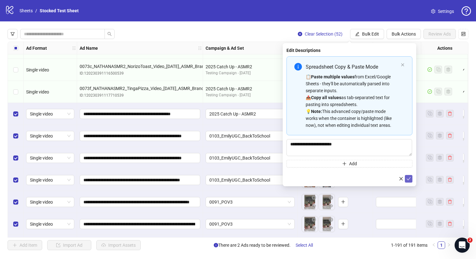
click at [411, 177] on button "submit" at bounding box center [409, 179] width 8 height 8
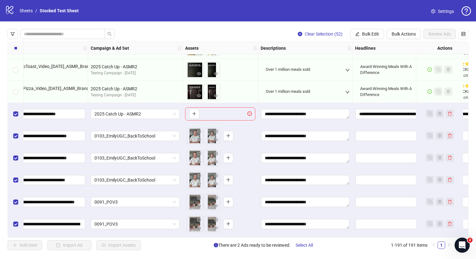
scroll to position [3016, 164]
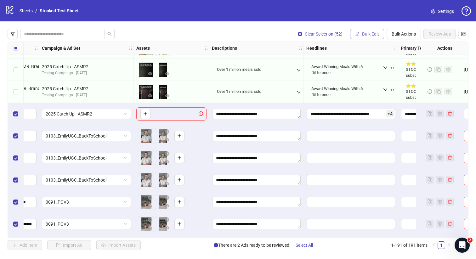
click at [372, 33] on span "Bulk Edit" at bounding box center [370, 33] width 17 height 5
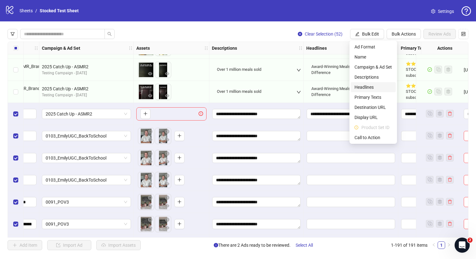
click at [377, 87] on span "Headlines" at bounding box center [373, 87] width 37 height 7
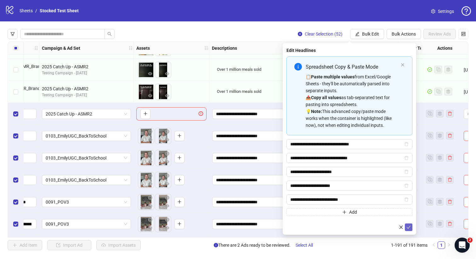
click at [409, 230] on span "submit" at bounding box center [409, 227] width 4 height 5
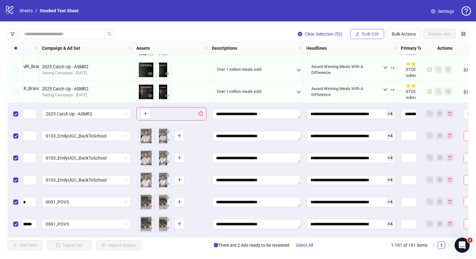
click at [373, 33] on span "Bulk Edit" at bounding box center [370, 33] width 17 height 5
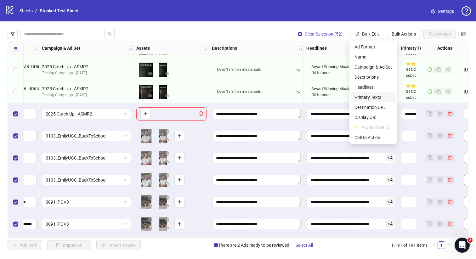
click at [372, 98] on span "Primary Texts" at bounding box center [373, 97] width 37 height 7
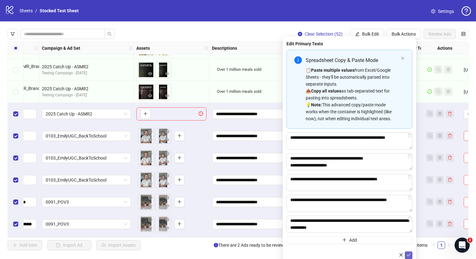
click at [408, 252] on button "submit" at bounding box center [409, 256] width 8 height 8
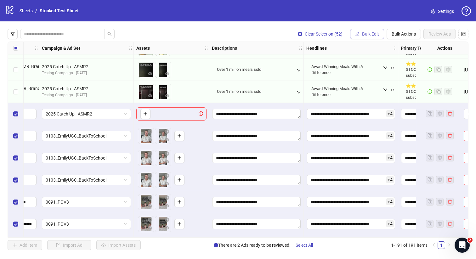
click at [372, 34] on span "Bulk Edit" at bounding box center [370, 33] width 17 height 5
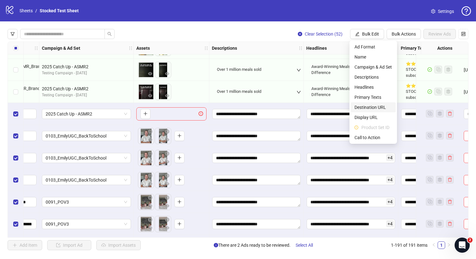
click at [378, 109] on span "Destination URL" at bounding box center [373, 107] width 37 height 7
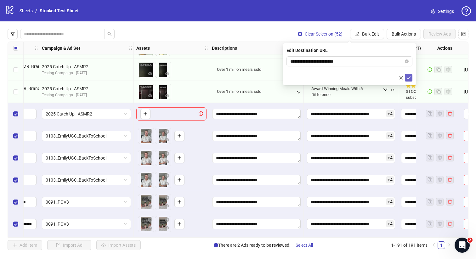
click at [410, 77] on icon "check" at bounding box center [409, 78] width 4 height 4
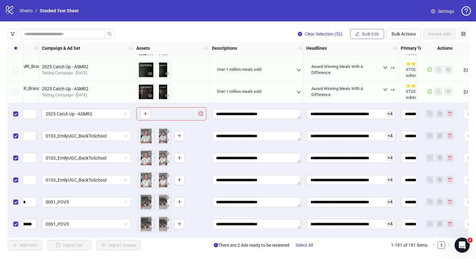
click at [368, 33] on span "Bulk Edit" at bounding box center [370, 33] width 17 height 5
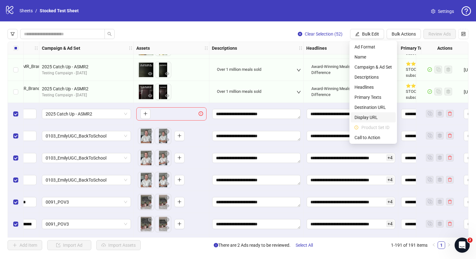
click at [376, 119] on span "Display URL" at bounding box center [373, 117] width 37 height 7
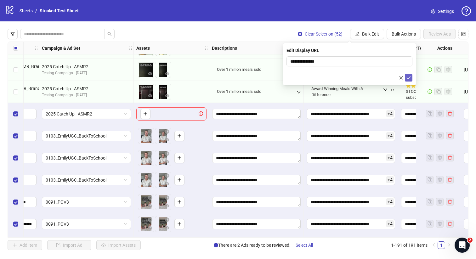
click at [409, 78] on icon "check" at bounding box center [409, 78] width 4 height 4
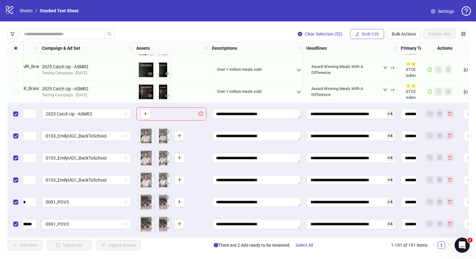
click at [368, 34] on span "Bulk Edit" at bounding box center [370, 33] width 17 height 5
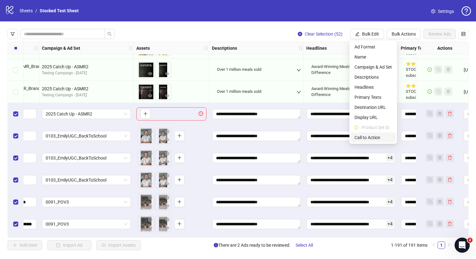
click at [373, 137] on span "Call to Action" at bounding box center [373, 137] width 37 height 7
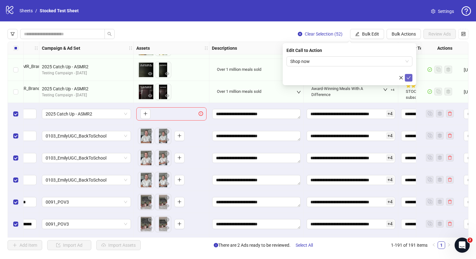
click at [408, 78] on icon "check" at bounding box center [409, 78] width 4 height 4
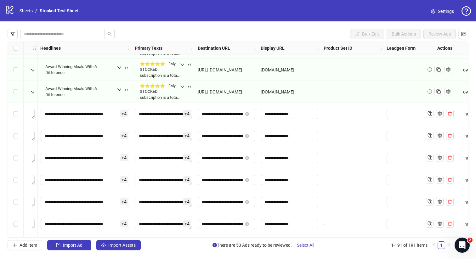
scroll to position [3016, 527]
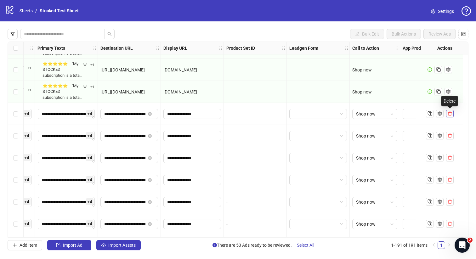
click at [450, 114] on icon "delete" at bounding box center [450, 113] width 4 height 4
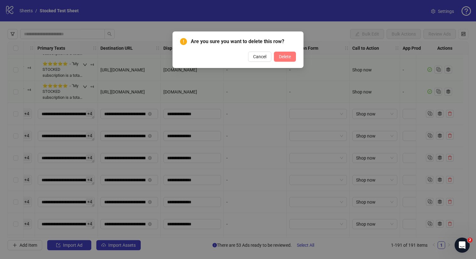
click at [284, 58] on span "Delete" at bounding box center [285, 56] width 12 height 5
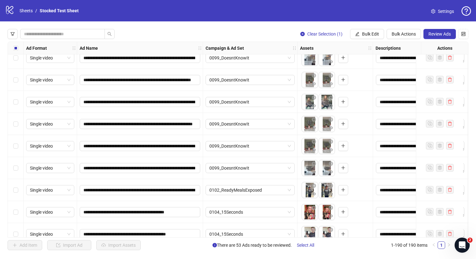
scroll to position [4008, 0]
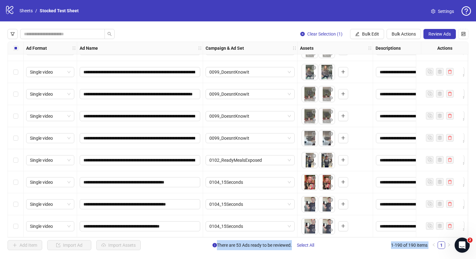
click at [11, 225] on div "Select row 190" at bounding box center [16, 226] width 16 height 22
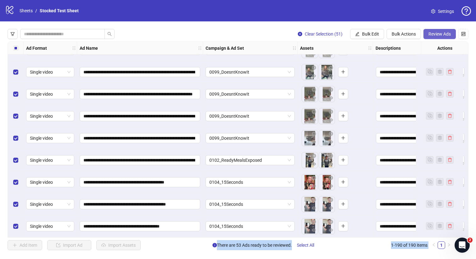
click at [444, 34] on span "Review Ads" at bounding box center [440, 33] width 22 height 5
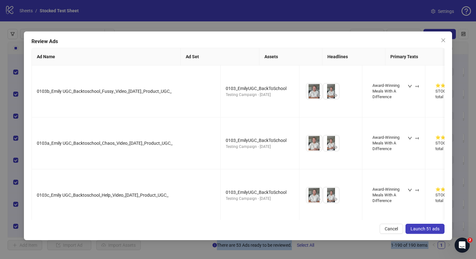
click at [421, 226] on button "Launch 51 ads" at bounding box center [425, 229] width 39 height 10
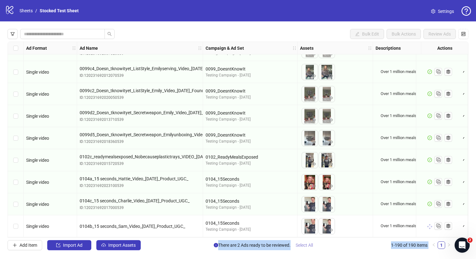
click at [309, 246] on span "Select All" at bounding box center [304, 245] width 17 height 5
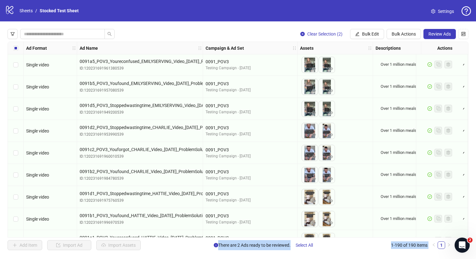
scroll to position [3108, 0]
